Goal: Information Seeking & Learning: Check status

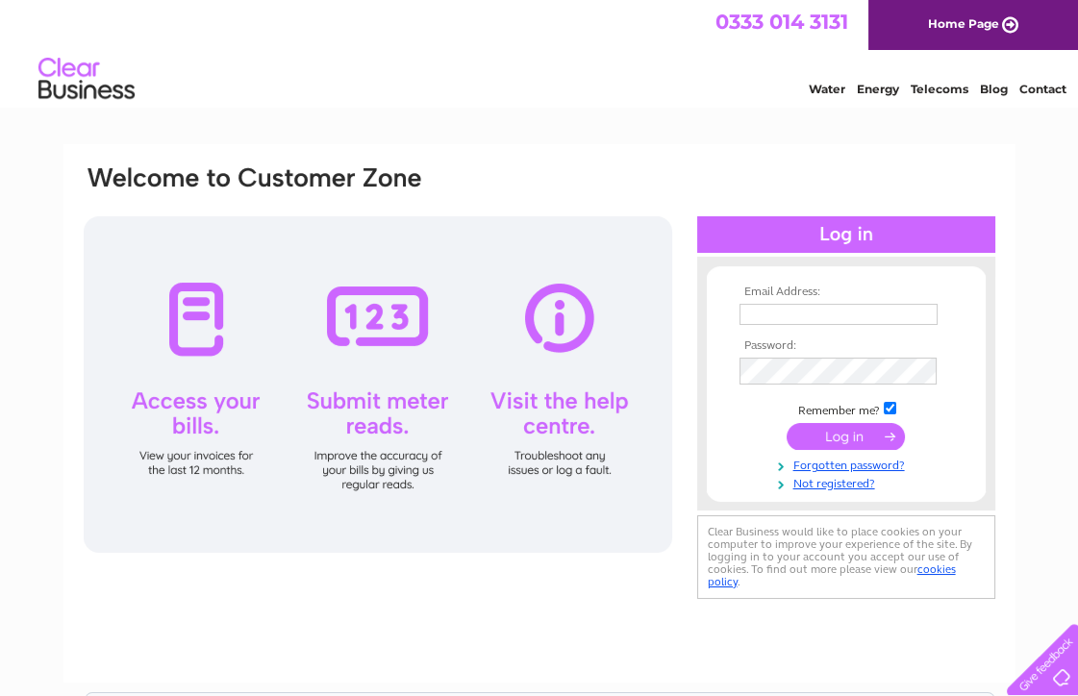
type input "[EMAIL_ADDRESS][DOMAIN_NAME]"
click at [838, 450] on input "submit" at bounding box center [845, 436] width 118 height 27
click at [847, 229] on div at bounding box center [846, 234] width 298 height 37
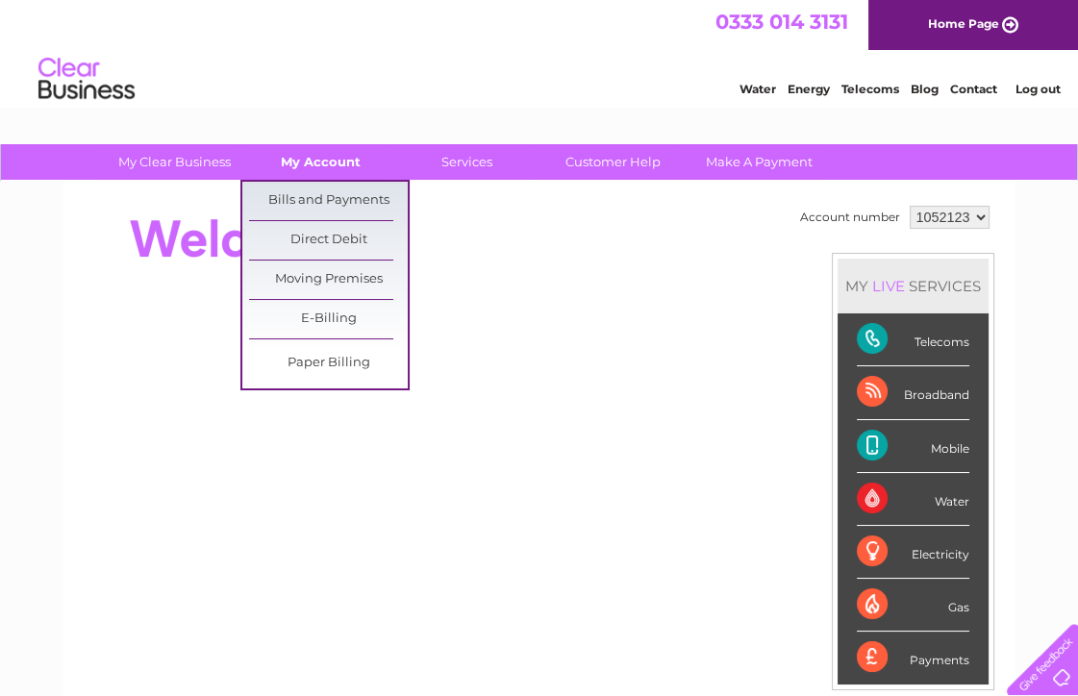
click at [315, 159] on link "My Account" at bounding box center [320, 162] width 159 height 36
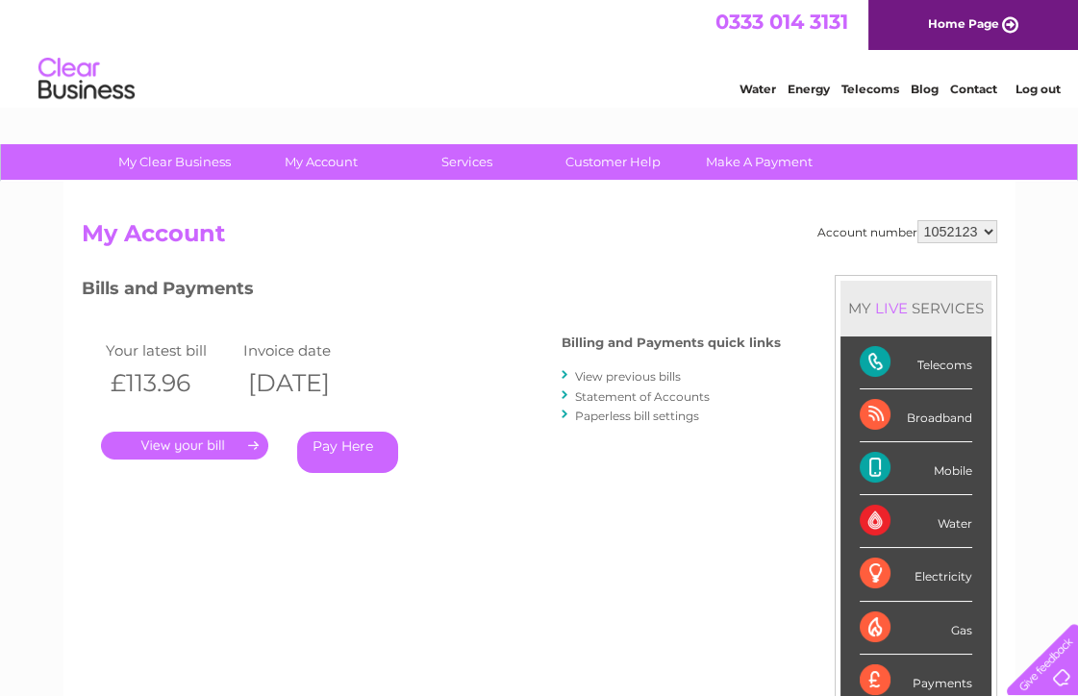
click at [221, 450] on link "." at bounding box center [184, 446] width 167 height 28
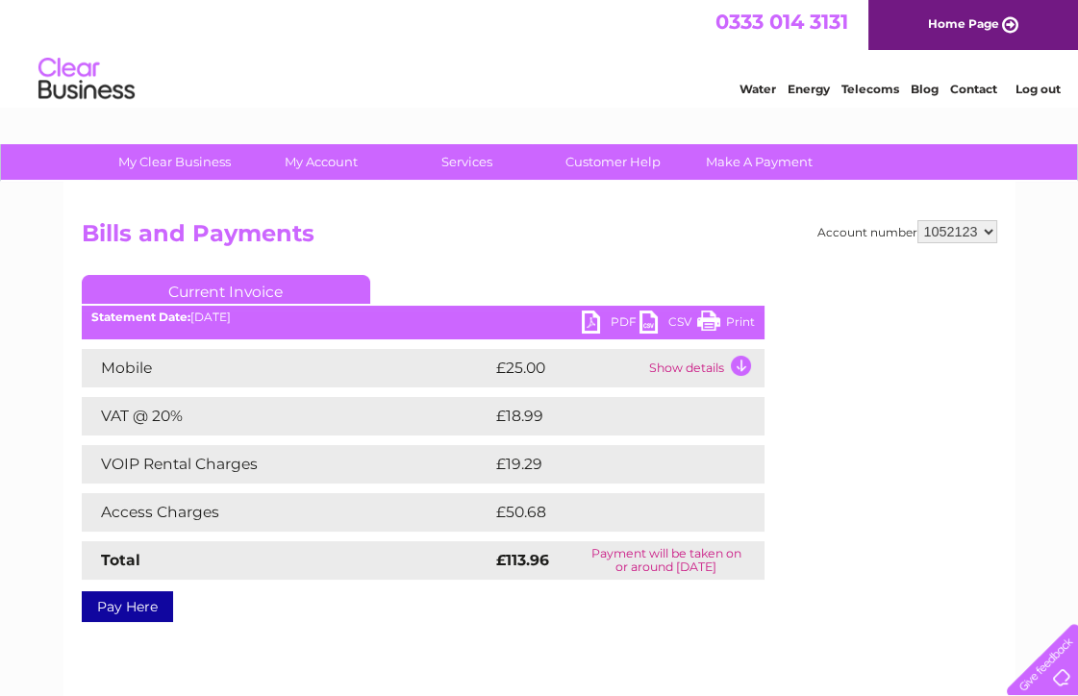
click at [1071, 327] on div "My Clear Business Login Details My Details My Preferences Link Account My Accou…" at bounding box center [539, 596] width 1078 height 905
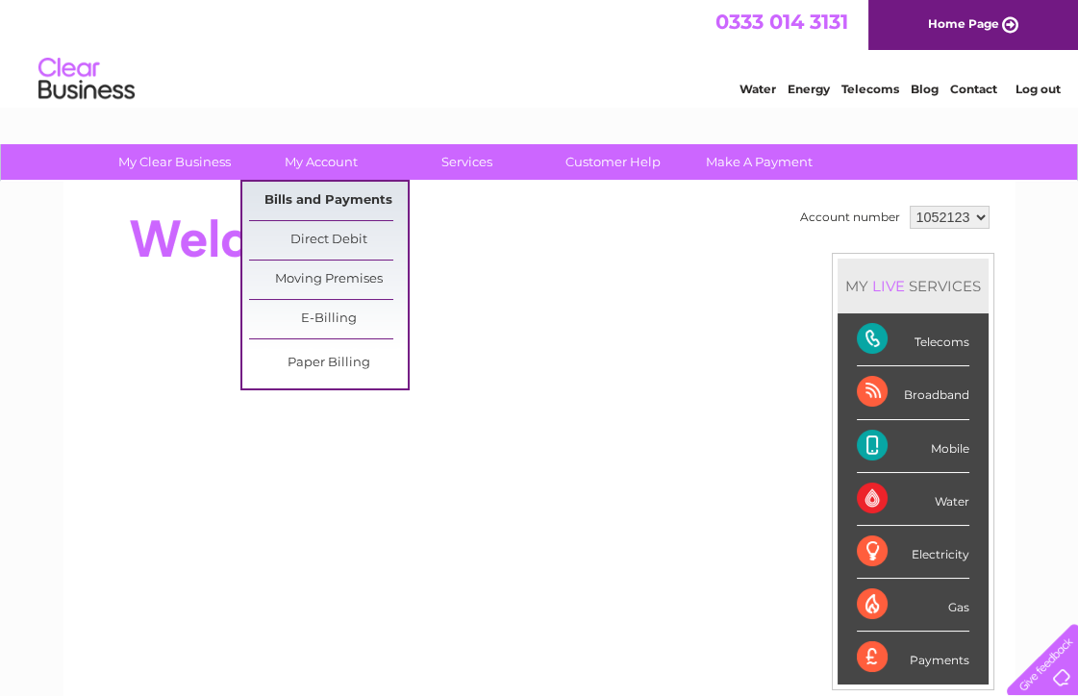
click at [330, 197] on link "Bills and Payments" at bounding box center [328, 201] width 159 height 38
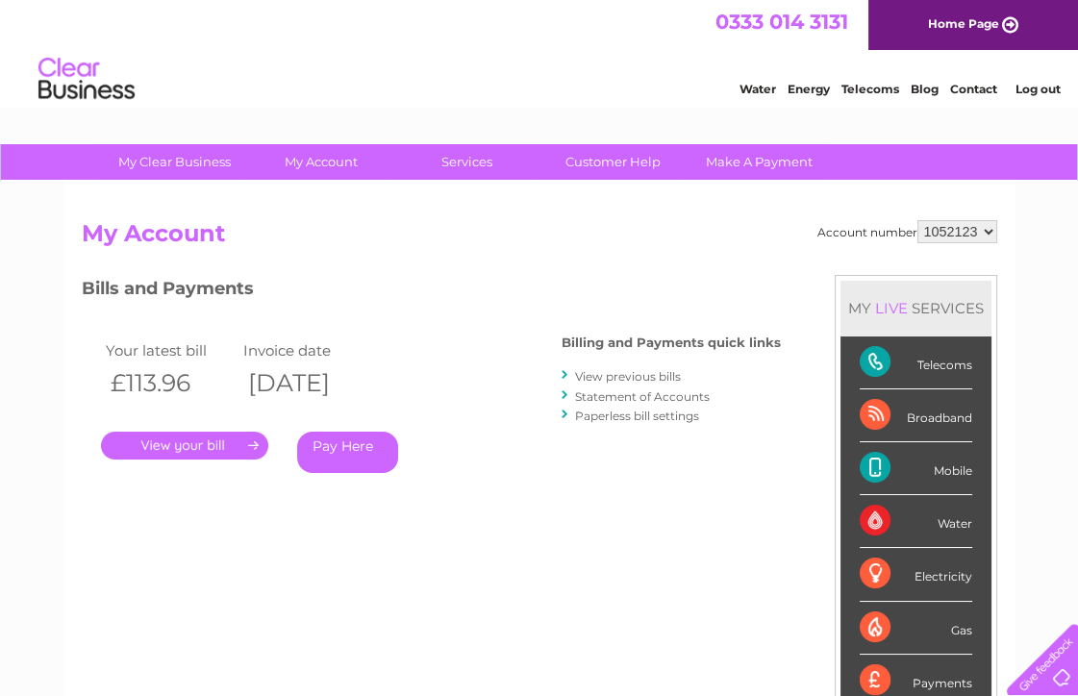
click at [165, 449] on link "." at bounding box center [184, 446] width 167 height 28
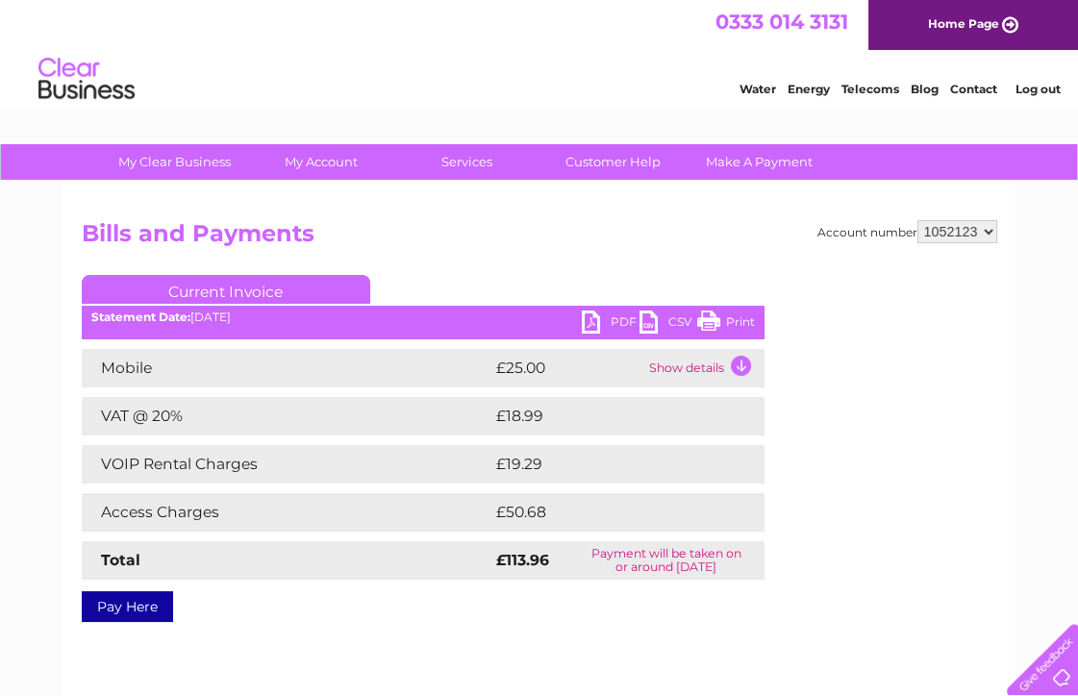
click at [690, 371] on td "Show details" at bounding box center [704, 368] width 120 height 38
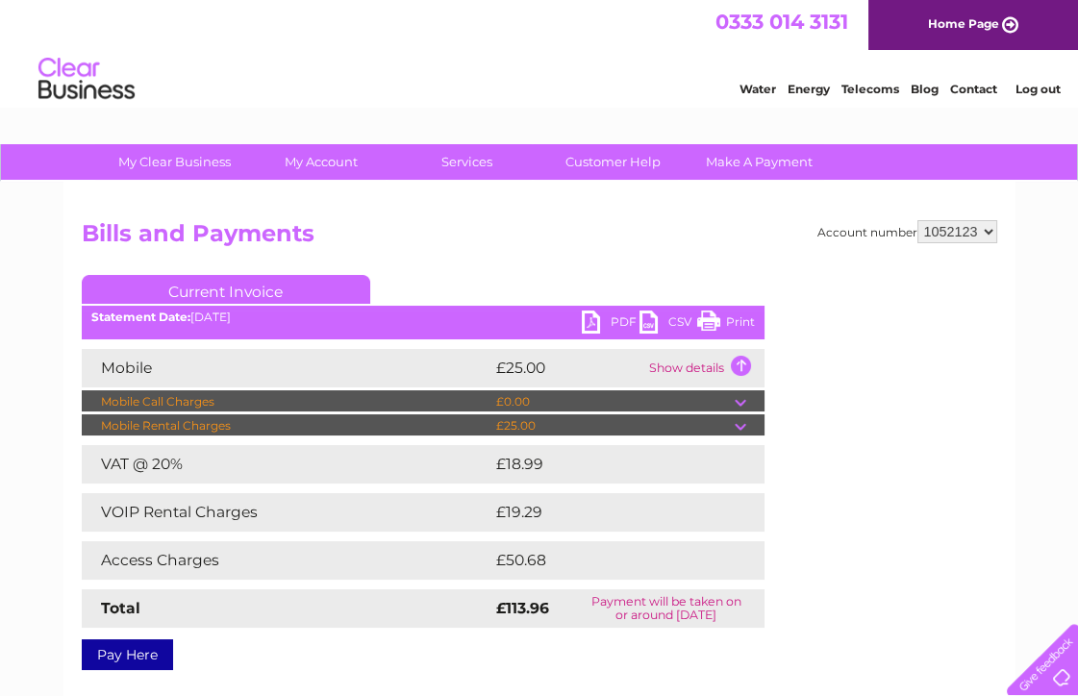
click at [690, 371] on td "Show details" at bounding box center [704, 368] width 120 height 38
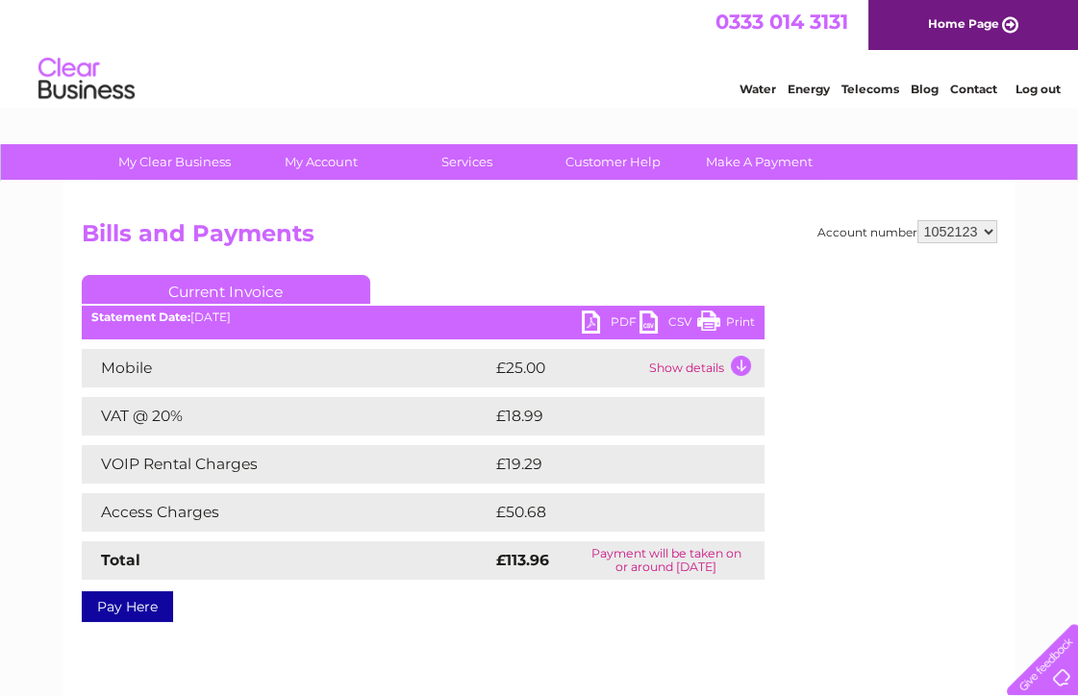
click at [690, 371] on td "Show details" at bounding box center [704, 368] width 120 height 38
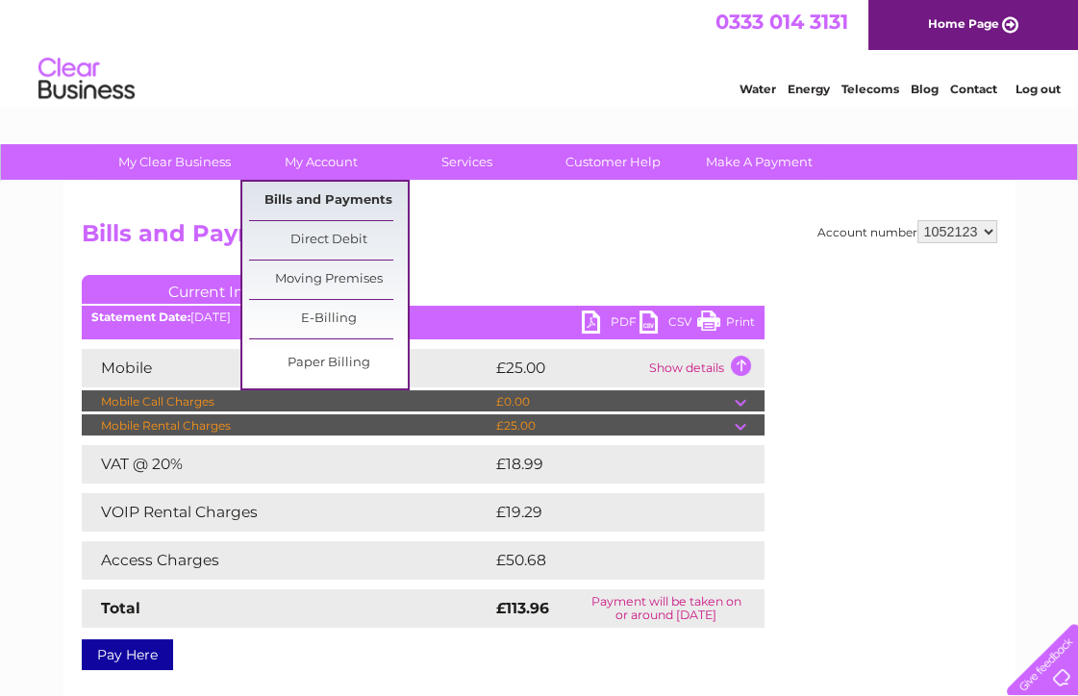
click at [311, 190] on link "Bills and Payments" at bounding box center [328, 201] width 159 height 38
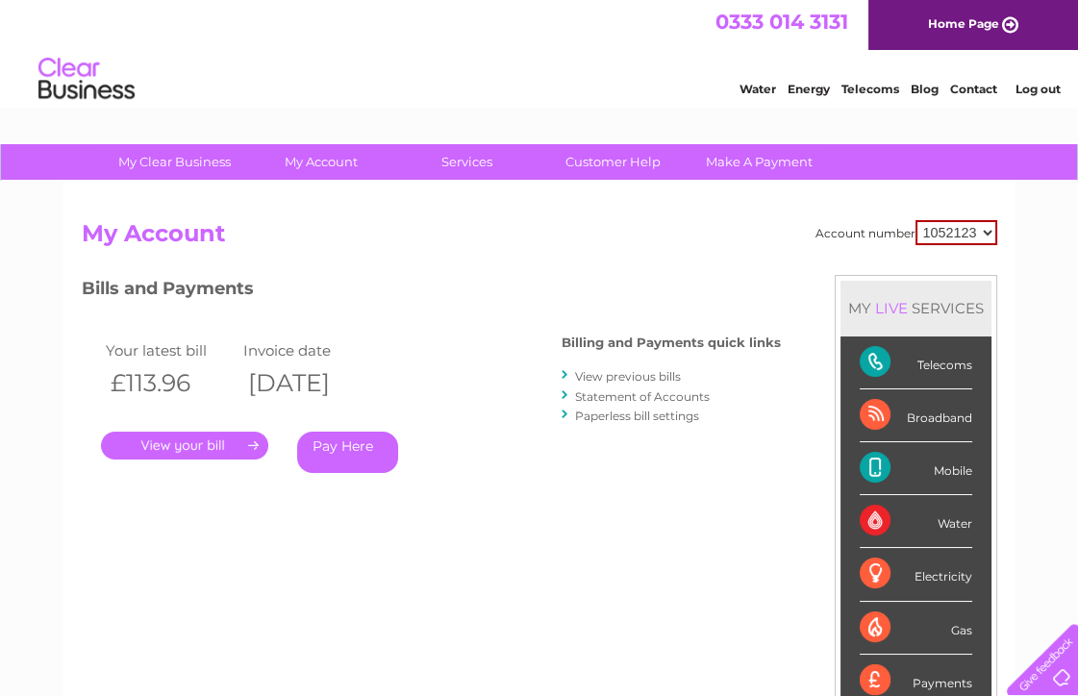
click at [575, 384] on link "View previous bills" at bounding box center [628, 376] width 106 height 14
